Goal: Use online tool/utility

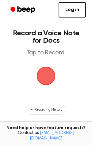
click at [46, 80] on span "button" at bounding box center [45, 75] width 17 height 17
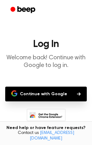
click at [35, 94] on button "Continue with Google" at bounding box center [46, 94] width 82 height 15
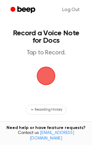
click at [46, 72] on span "button" at bounding box center [45, 75] width 17 height 17
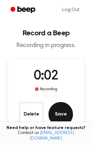
click at [58, 116] on button "Save" at bounding box center [61, 114] width 25 height 25
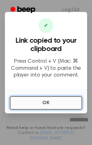
click at [42, 96] on button "OK" at bounding box center [46, 103] width 72 height 14
